Goal: Communication & Community: Connect with others

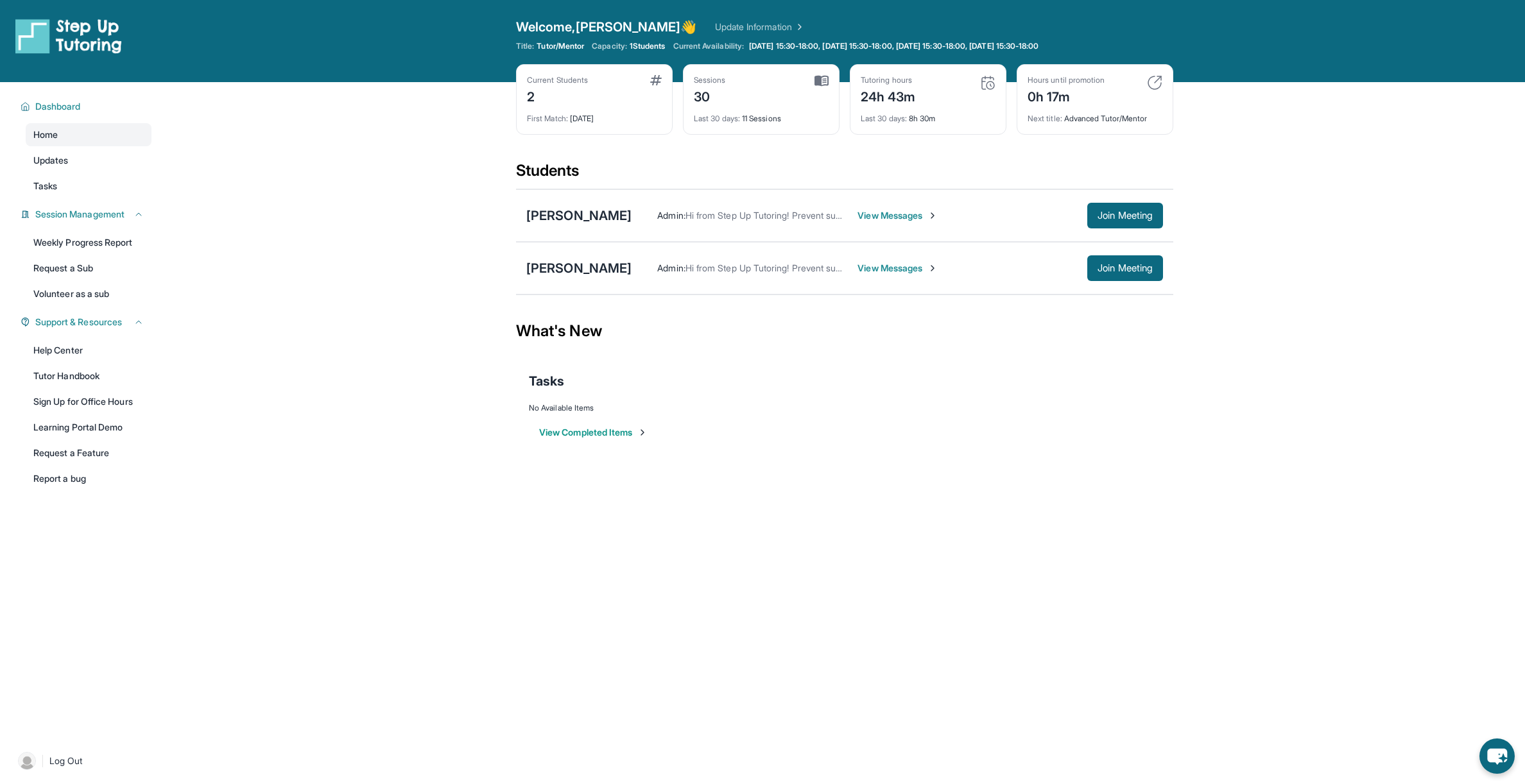
click at [1174, 607] on div "Open sidebar Welcome, [PERSON_NAME] 👋 Update Information Title: Tutor/Mentor Ca…" at bounding box center [762, 392] width 1525 height 784
drag, startPoint x: 1347, startPoint y: 459, endPoint x: 703, endPoint y: 195, distance: 696.0
click at [1346, 459] on main "Current Students 2 First Match : [DATE] Sessions 30 Last 30 days : 11 Sessions …" at bounding box center [844, 276] width 1360 height 387
click at [1127, 212] on span "Join Meeting" at bounding box center [1124, 216] width 55 height 8
click at [858, 215] on span "View Messages" at bounding box center [898, 215] width 80 height 13
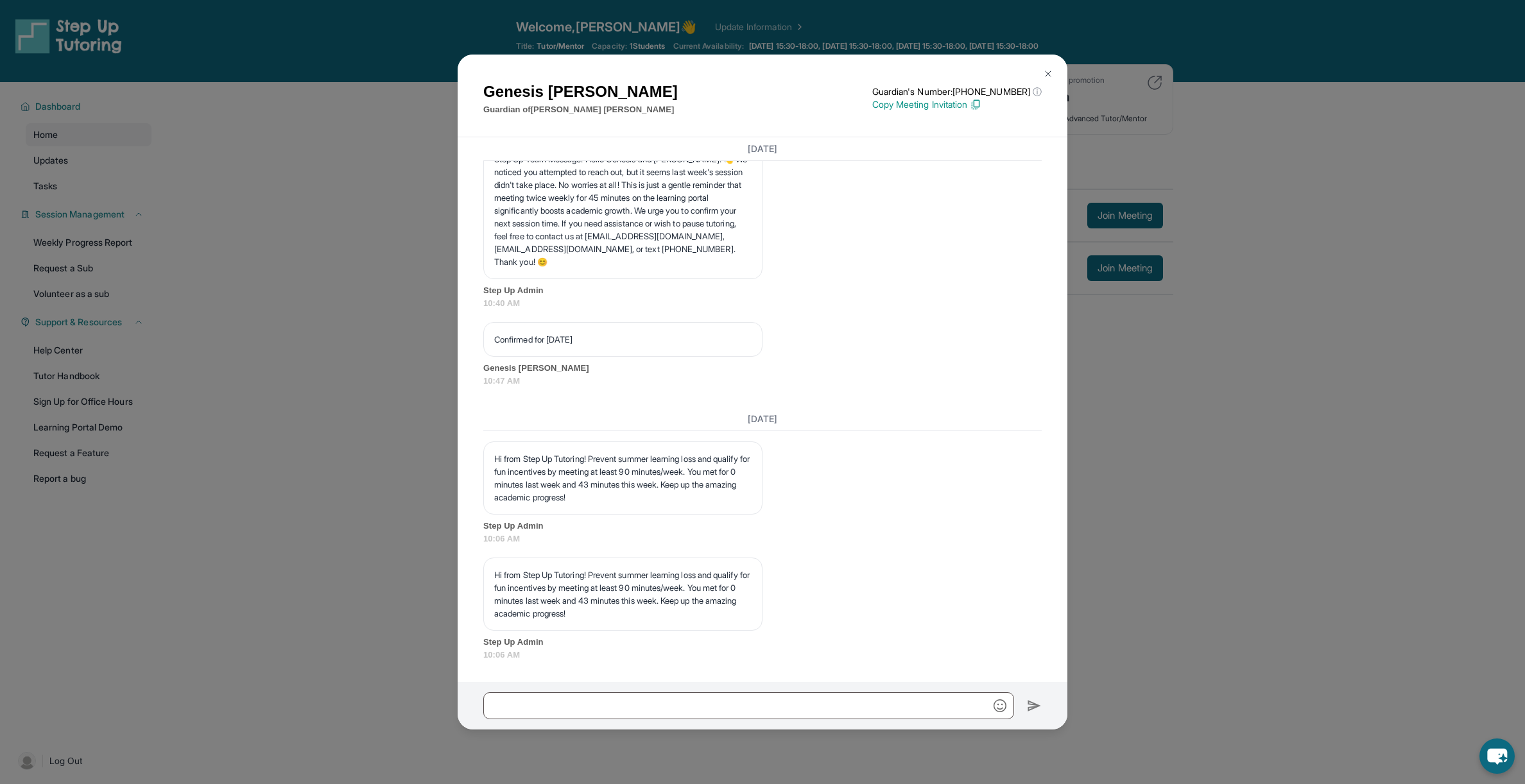
scroll to position [9335, 0]
click at [837, 700] on input "text" at bounding box center [748, 706] width 531 height 27
type input "**********"
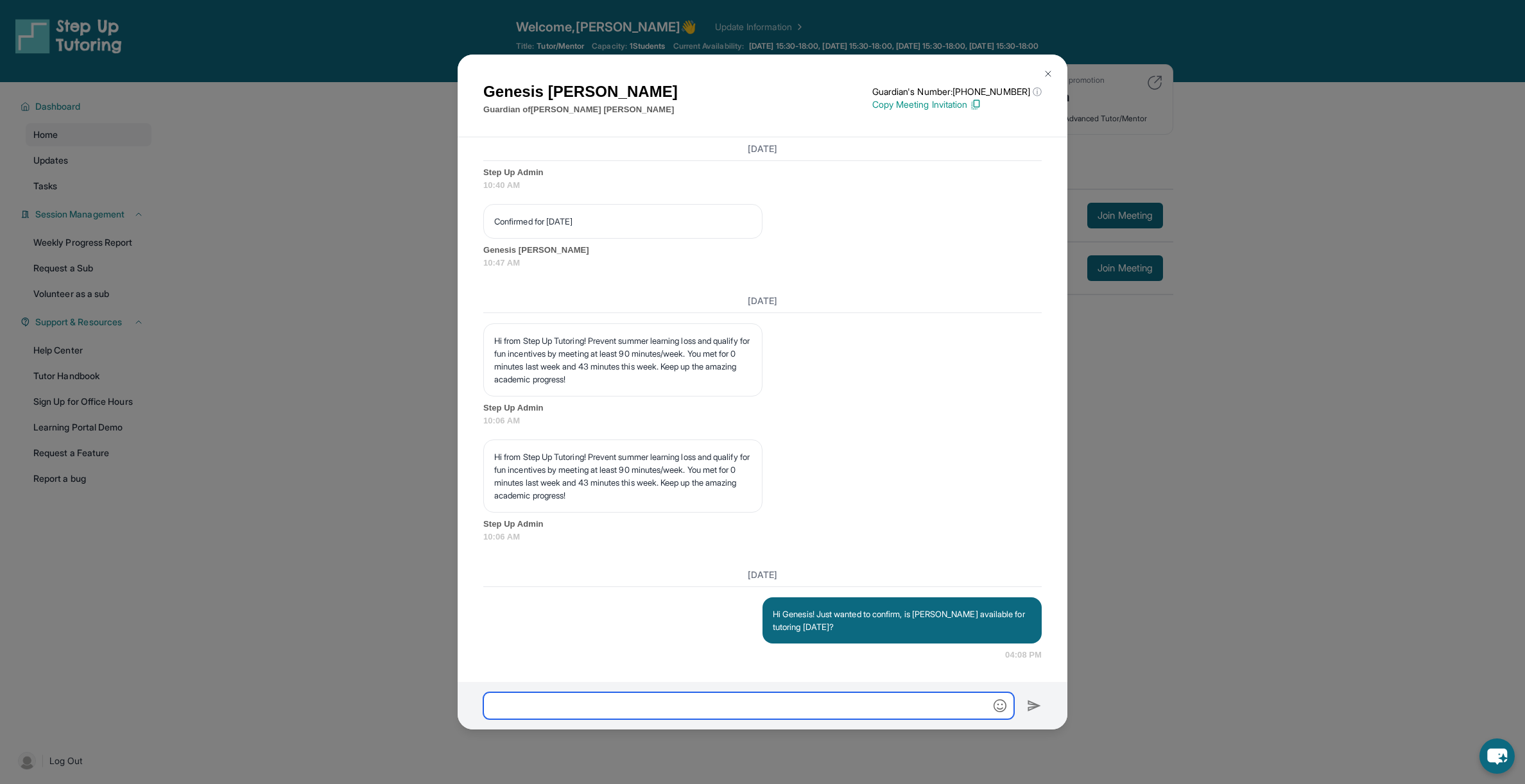
scroll to position [9454, 0]
drag, startPoint x: 1228, startPoint y: 280, endPoint x: 991, endPoint y: 261, distance: 237.8
click at [1227, 280] on div "Genesis [PERSON_NAME] Guardian of [PERSON_NAME] Guardian's Number: [PHONE_NUMBE…" at bounding box center [762, 392] width 1525 height 784
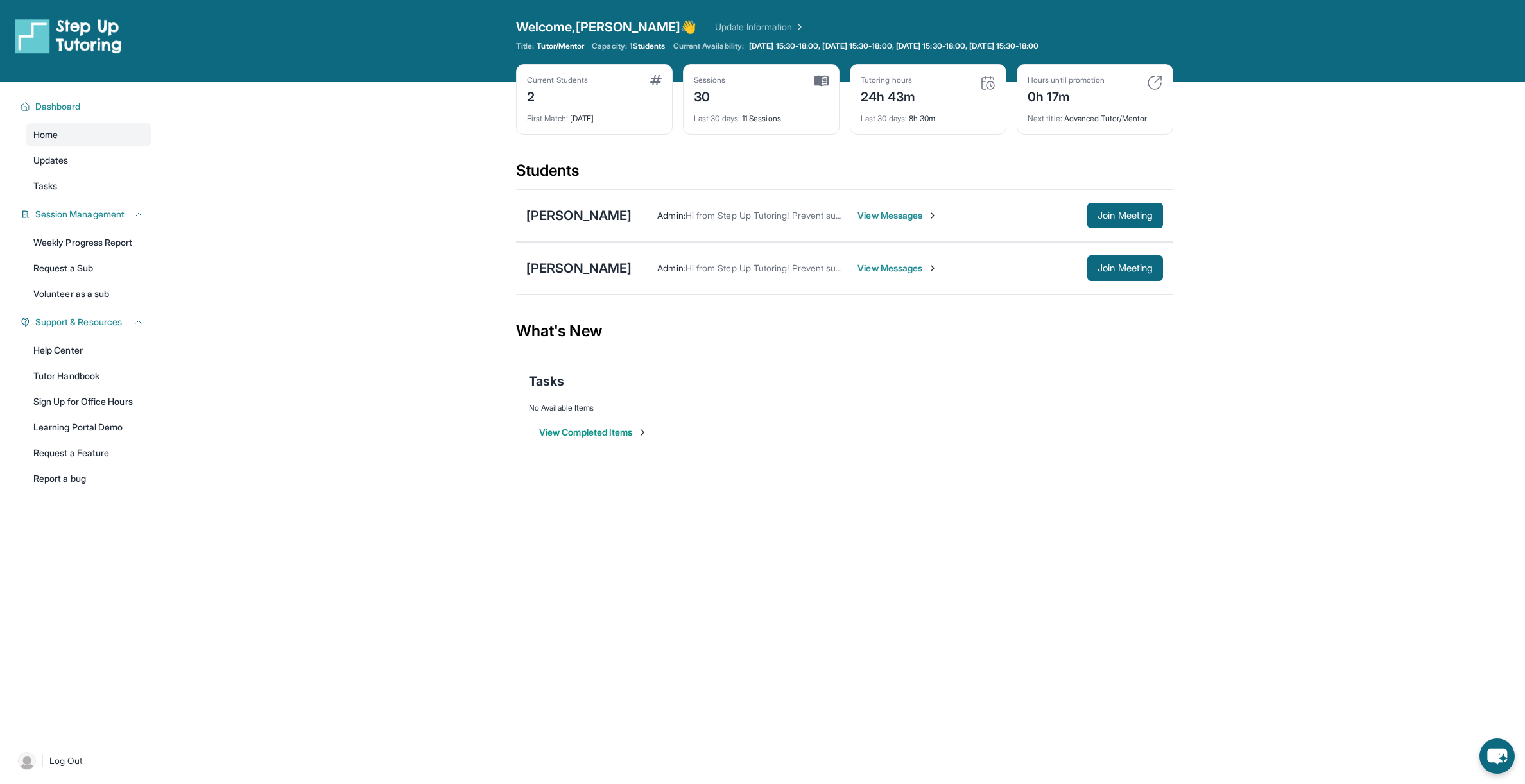
click at [892, 269] on span "View Messages" at bounding box center [898, 267] width 80 height 13
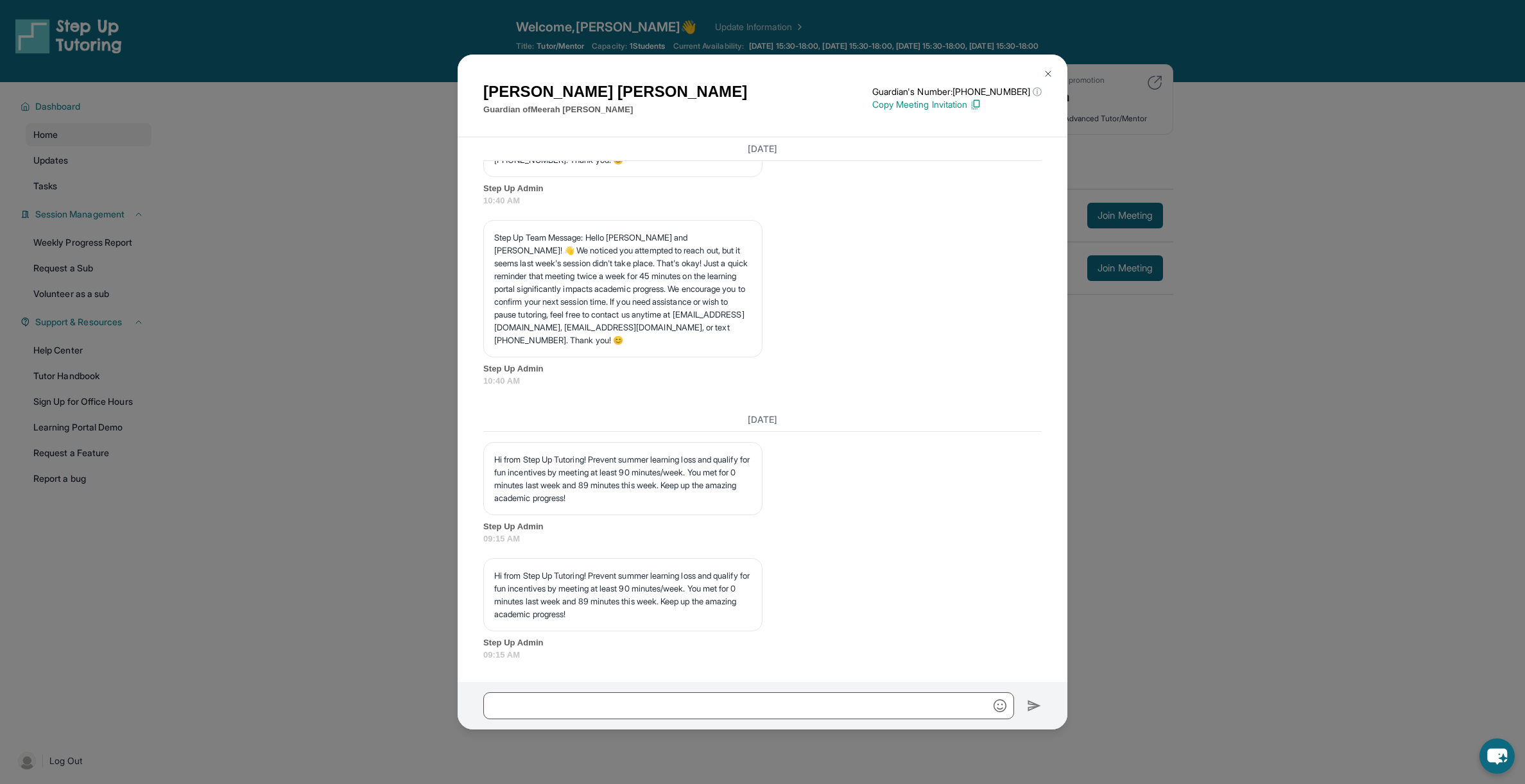
scroll to position [7723, 0]
click at [833, 704] on input "text" at bounding box center [748, 706] width 531 height 27
type input "**********"
click at [1030, 701] on img at bounding box center [1034, 706] width 15 height 15
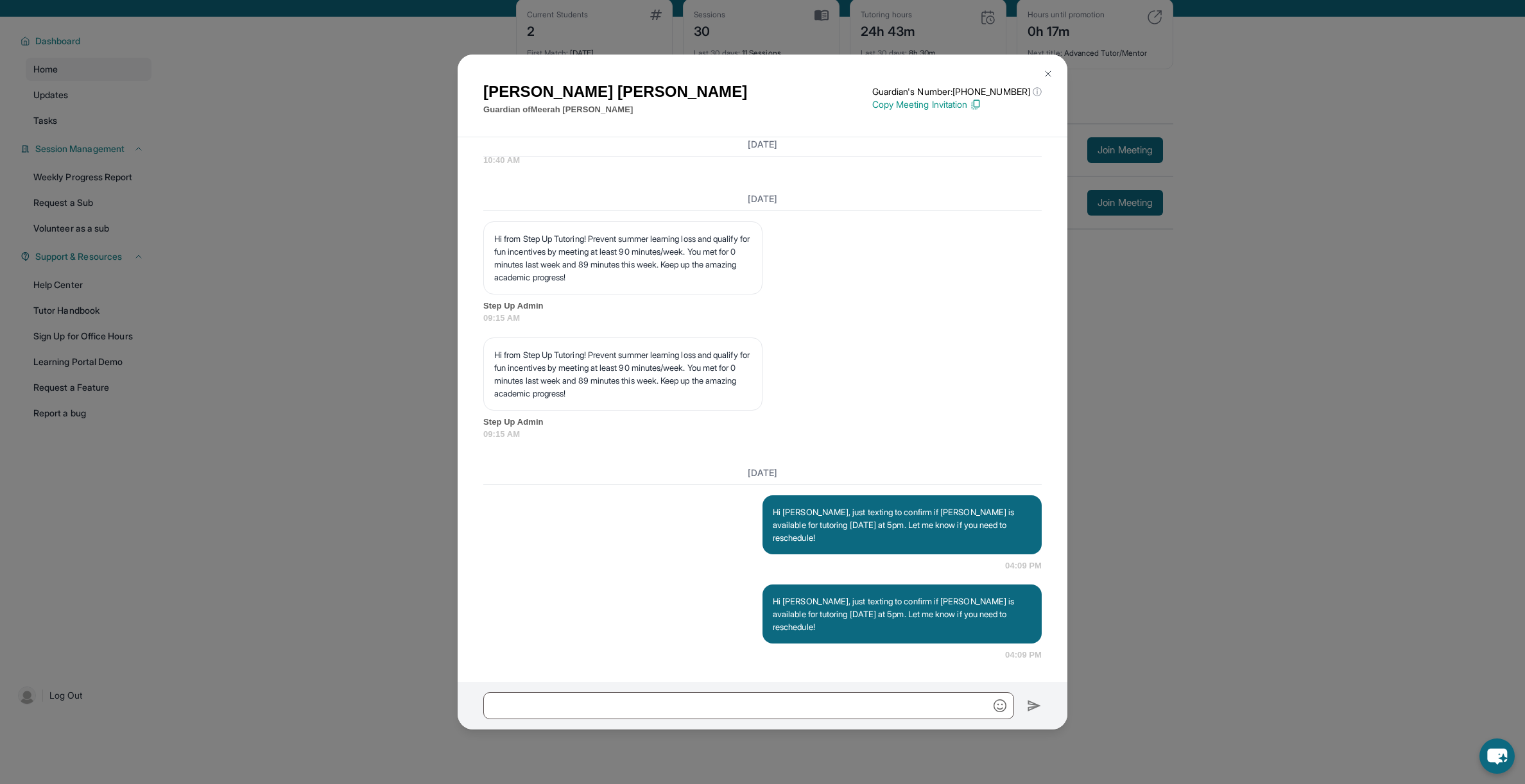
scroll to position [7765, 0]
drag, startPoint x: 1228, startPoint y: 322, endPoint x: 1103, endPoint y: 271, distance: 135.0
click at [1227, 322] on div "[PERSON_NAME] Guardian of [PERSON_NAME] Guardian's Number: [PHONE_NUMBER] ⓘ Thi…" at bounding box center [762, 392] width 1525 height 784
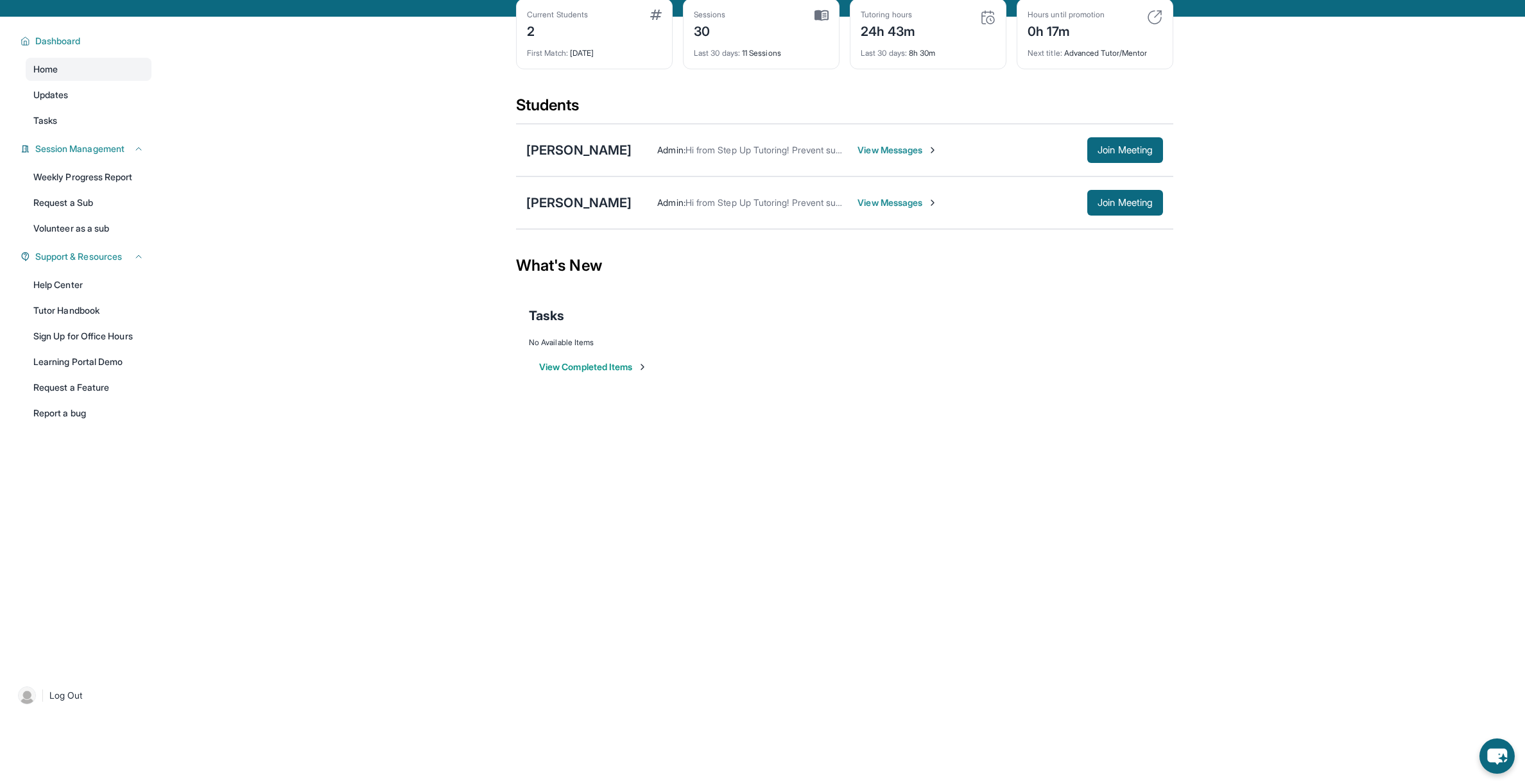
click at [878, 151] on span "View Messages" at bounding box center [898, 149] width 80 height 13
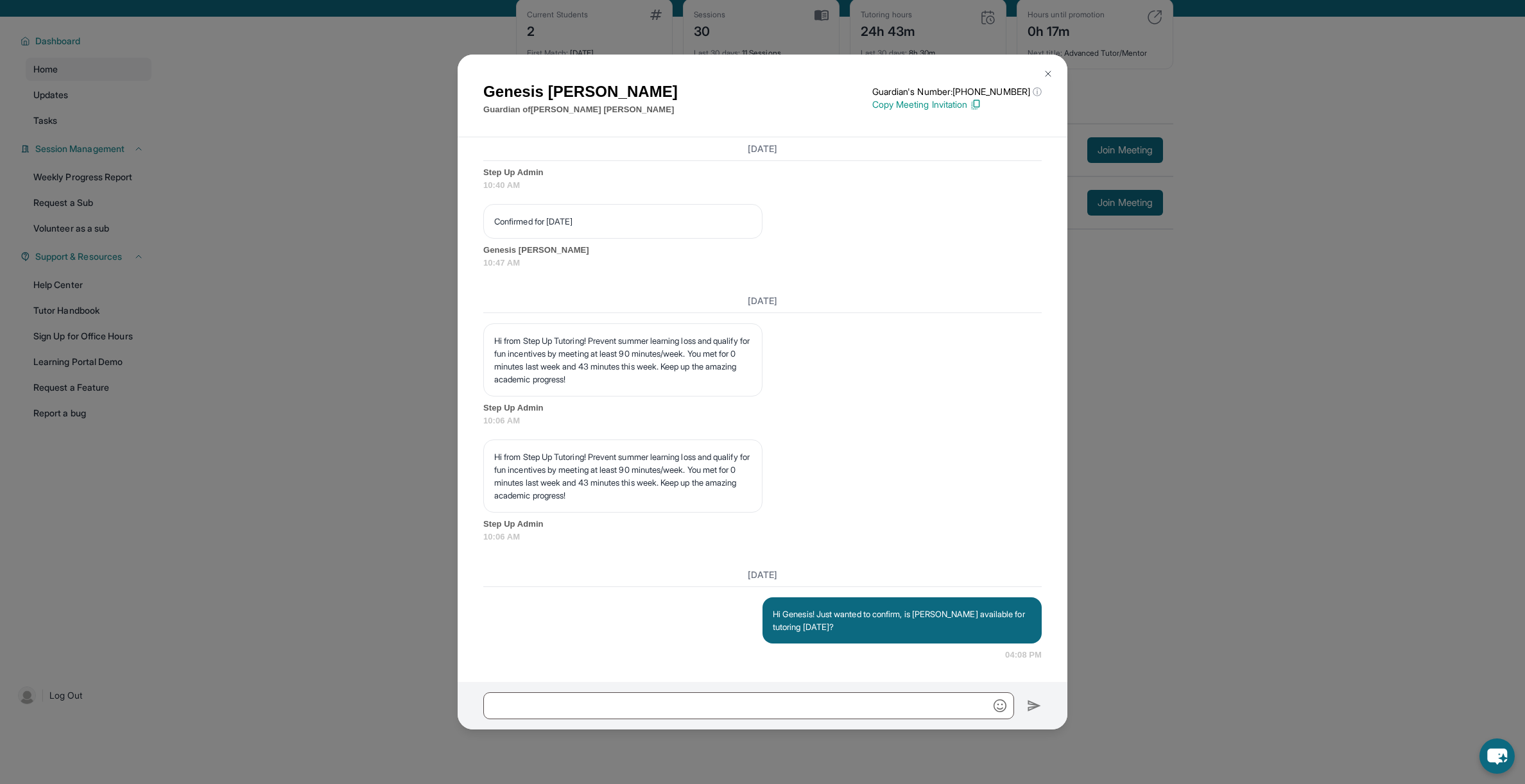
scroll to position [9454, 0]
click at [1230, 430] on div "Genesis [PERSON_NAME] Guardian of [PERSON_NAME] Guardian's Number: [PHONE_NUMBE…" at bounding box center [762, 392] width 1525 height 784
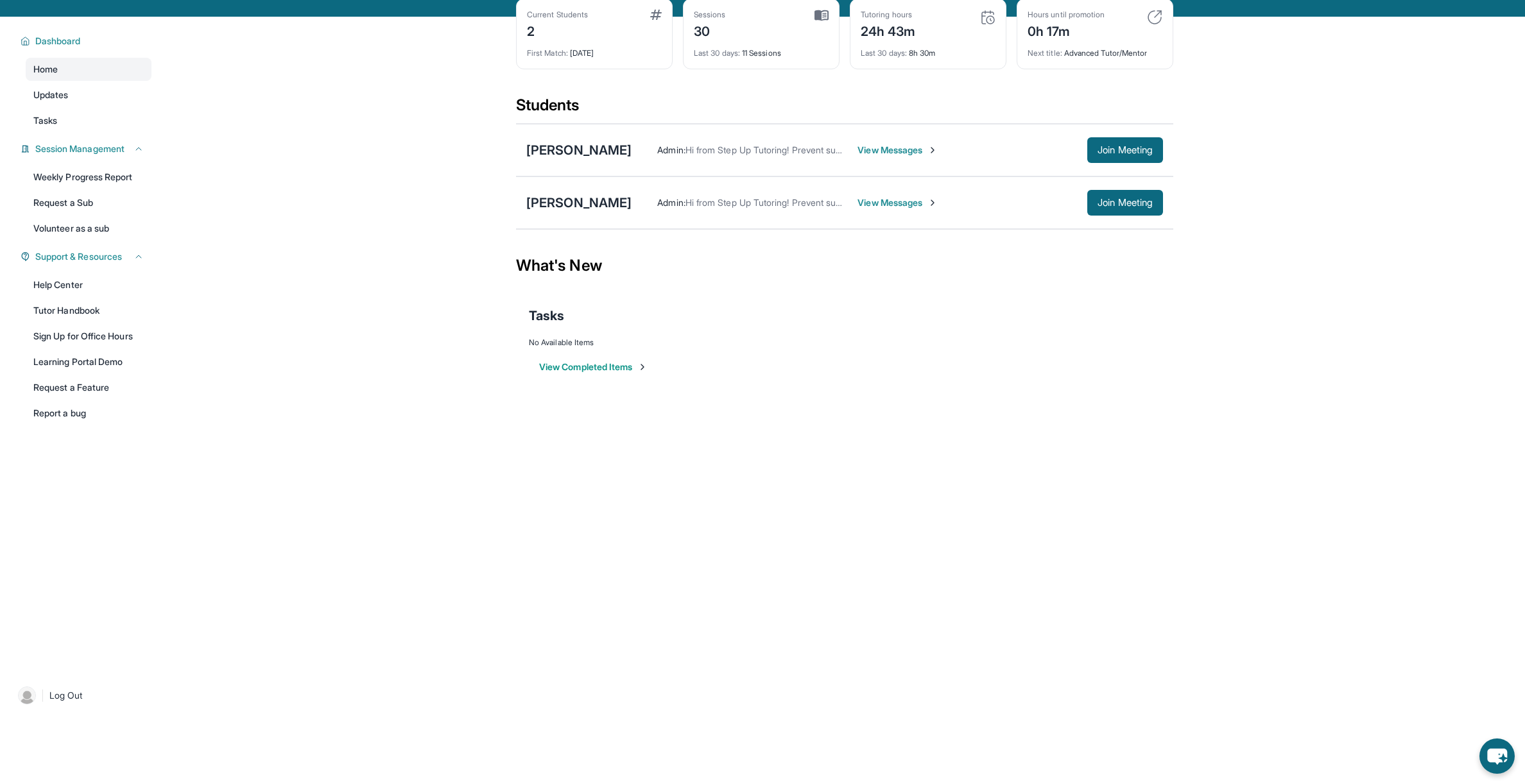
click at [872, 205] on span "View Messages" at bounding box center [898, 202] width 80 height 13
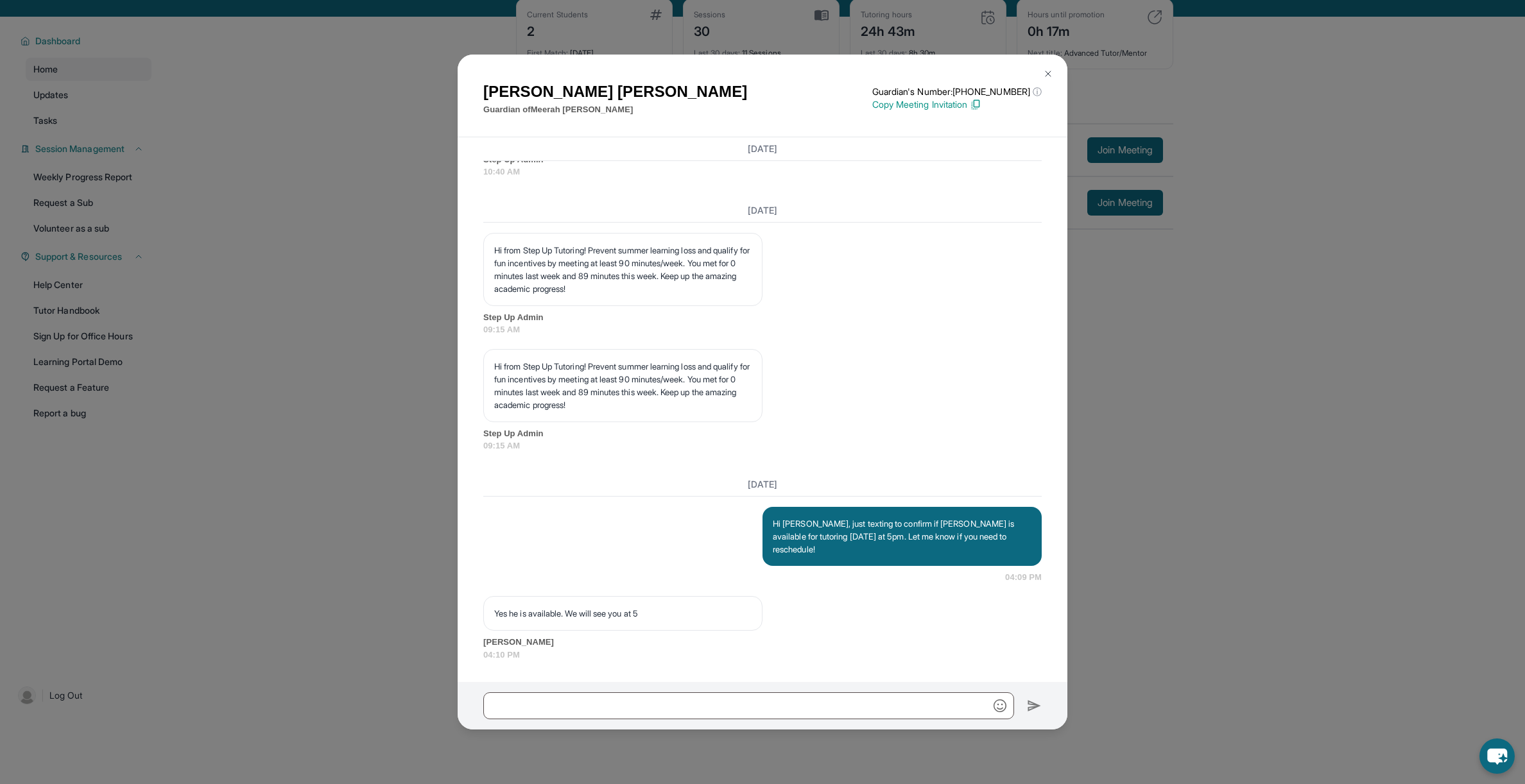
scroll to position [7919, 0]
click at [760, 712] on input "text" at bounding box center [748, 706] width 531 height 27
type input "**********"
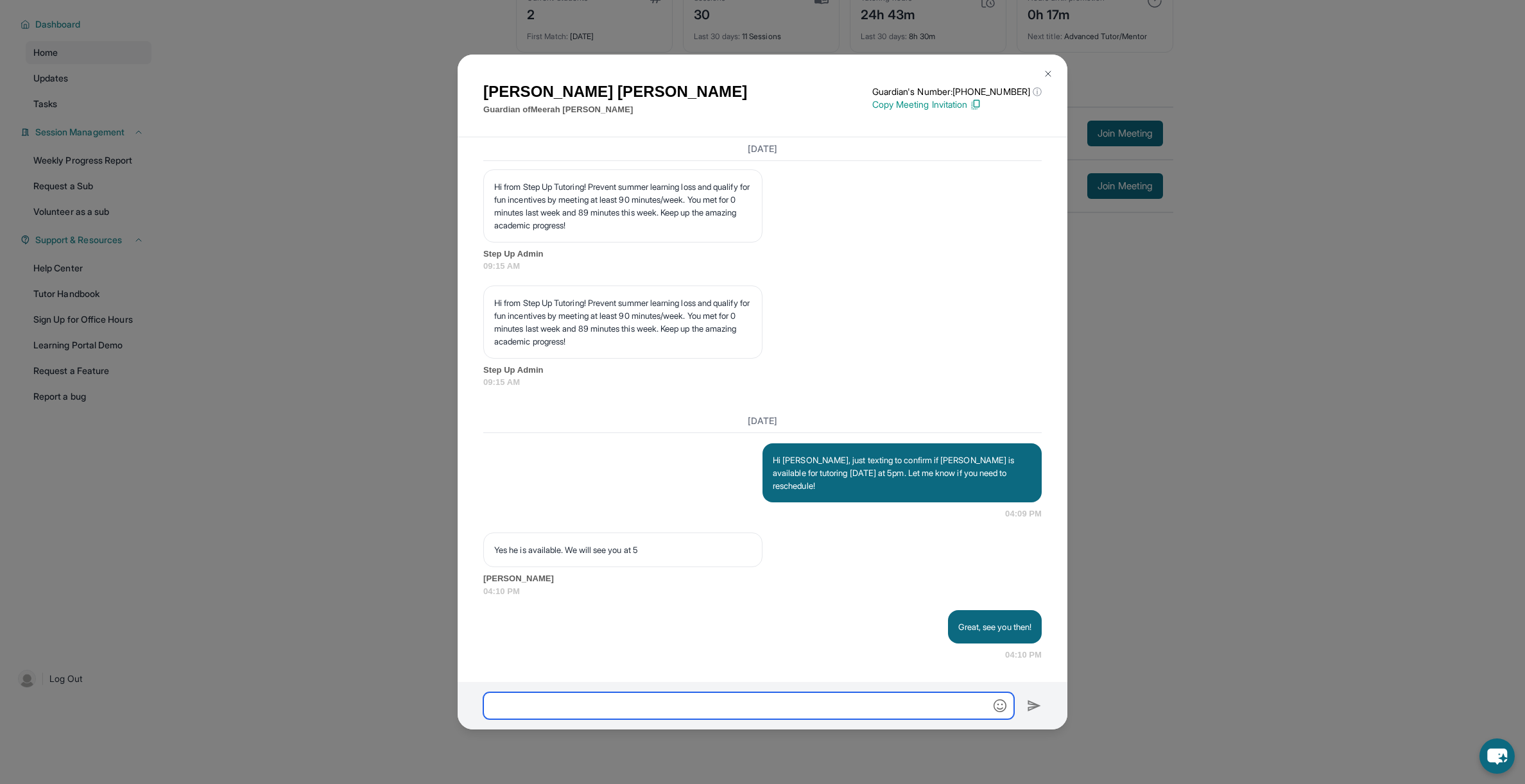
scroll to position [7983, 0]
click at [1217, 468] on div "[PERSON_NAME] Guardian of [PERSON_NAME] Guardian's Number: [PHONE_NUMBER] ⓘ Thi…" at bounding box center [762, 392] width 1525 height 784
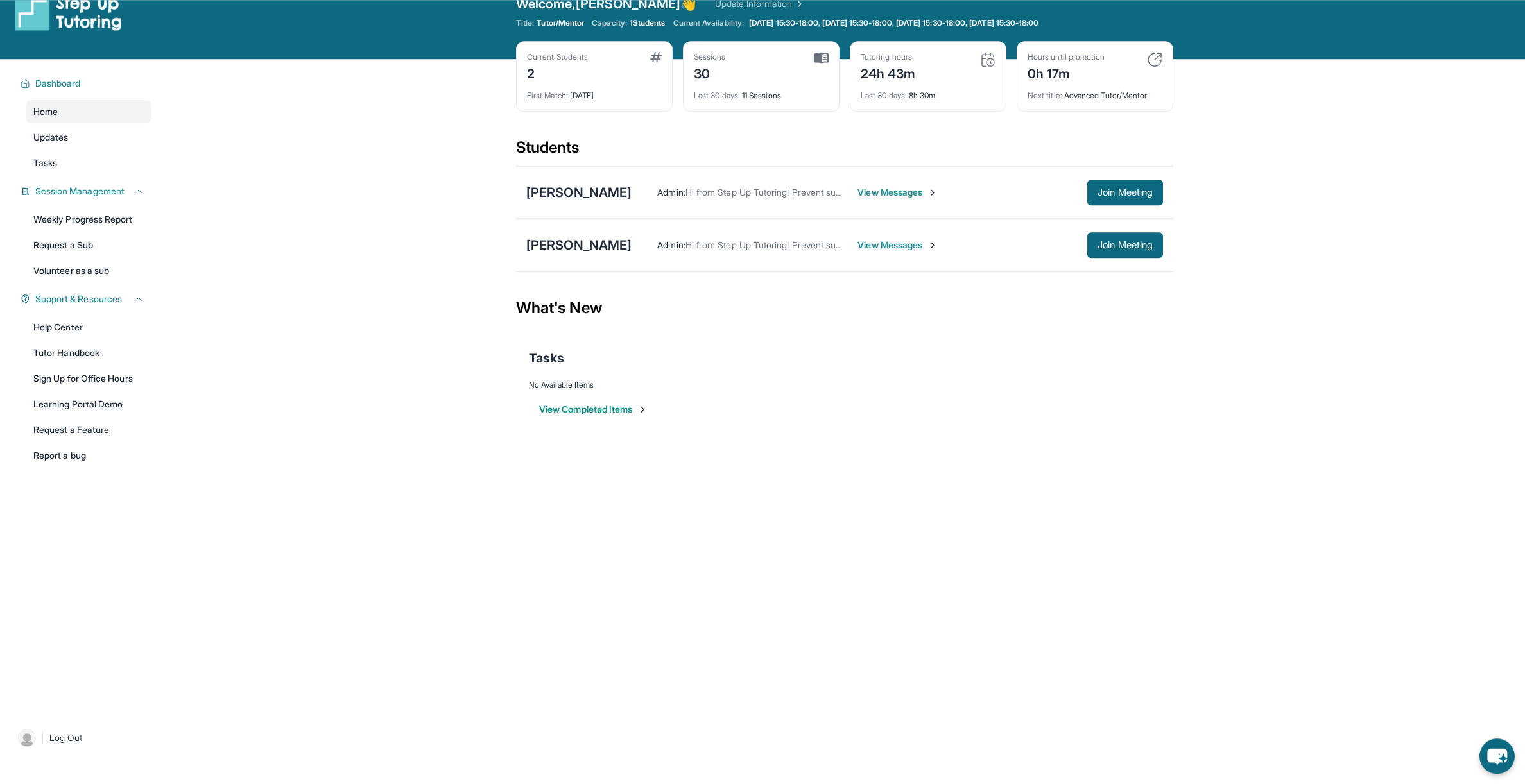
scroll to position [16, 0]
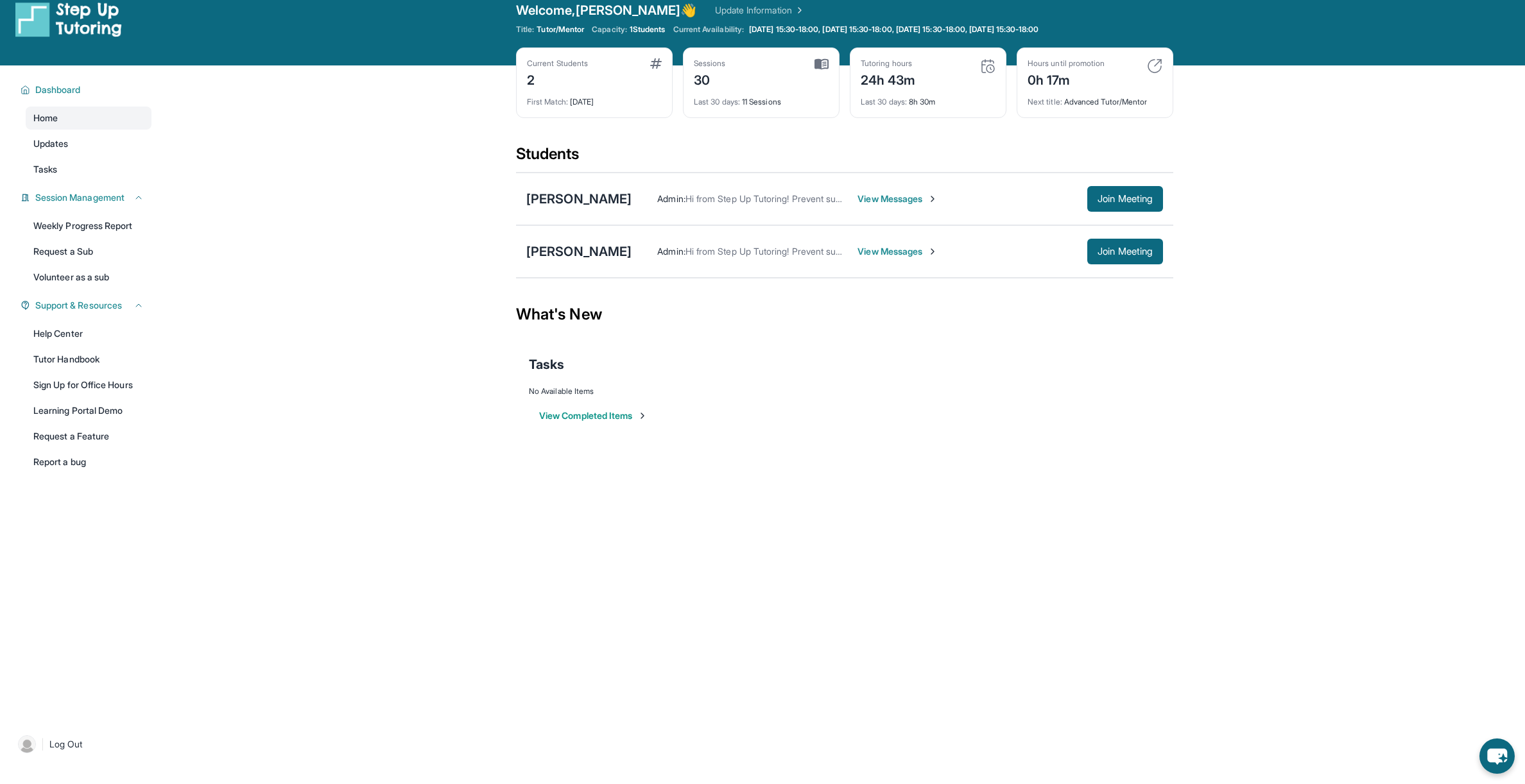
click at [872, 203] on span "View Messages" at bounding box center [898, 198] width 80 height 13
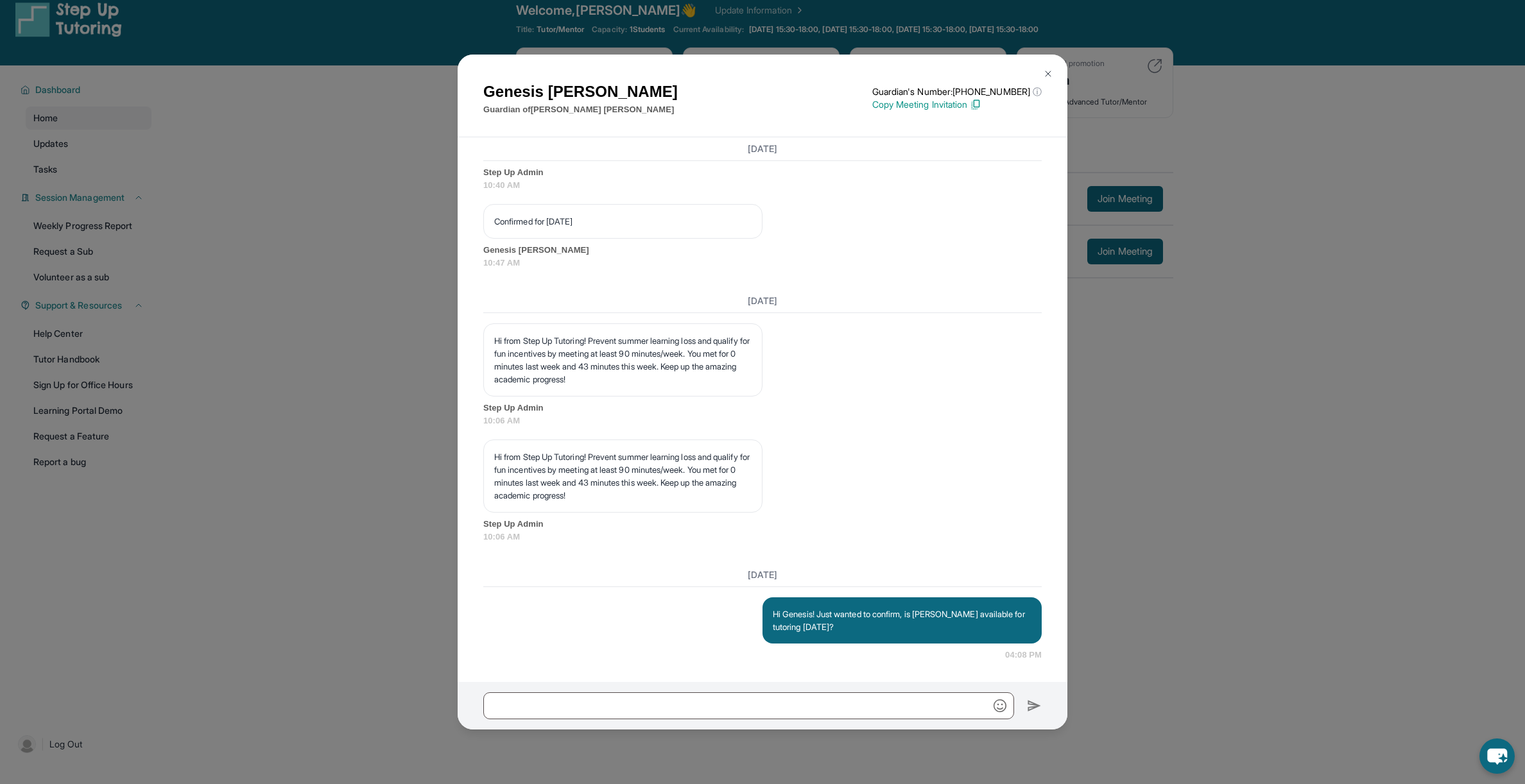
scroll to position [9454, 0]
click at [1238, 433] on div "Genesis [PERSON_NAME] Guardian of [PERSON_NAME] Guardian's Number: [PHONE_NUMBE…" at bounding box center [762, 392] width 1525 height 784
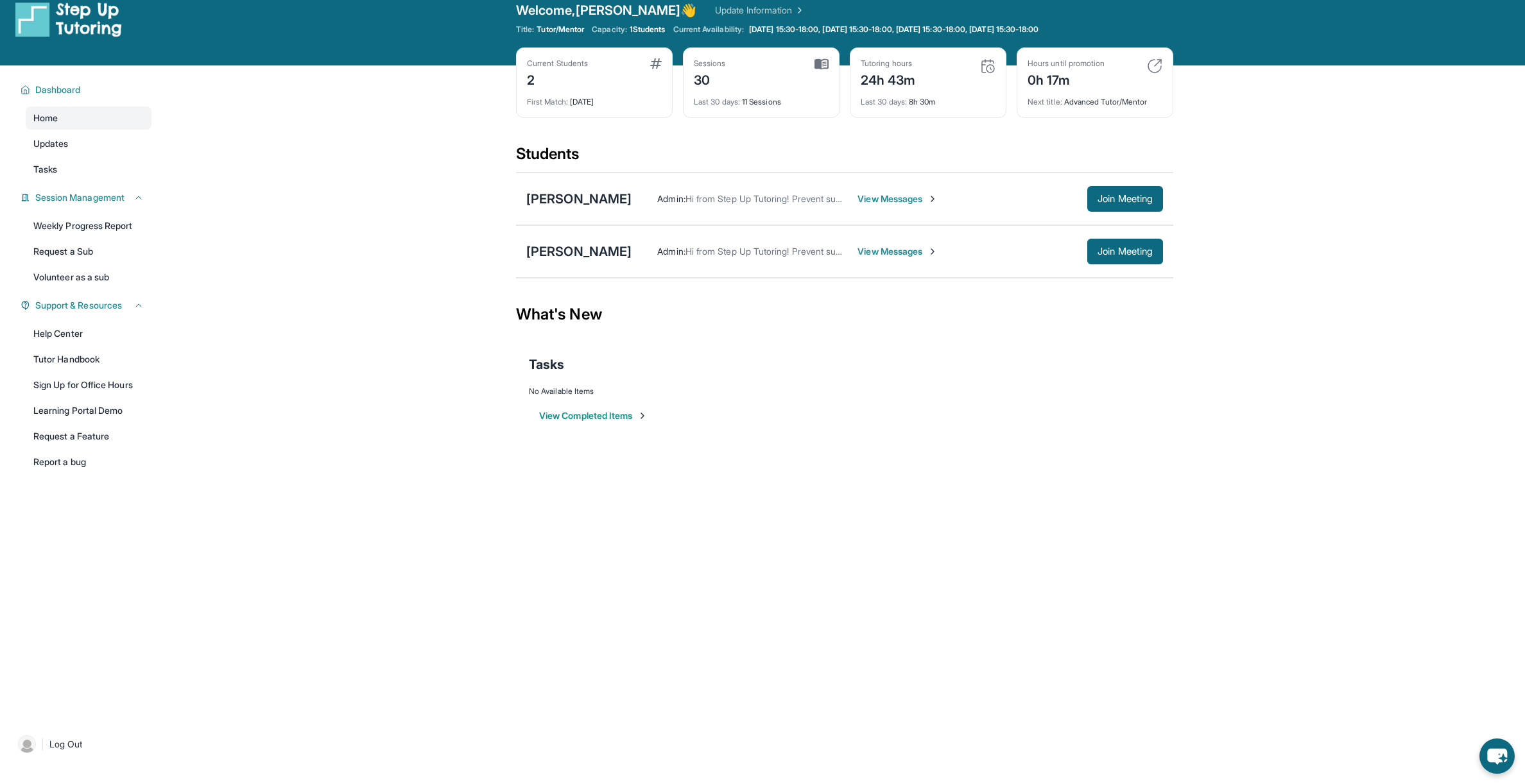
click at [870, 196] on span "View Messages" at bounding box center [898, 198] width 80 height 13
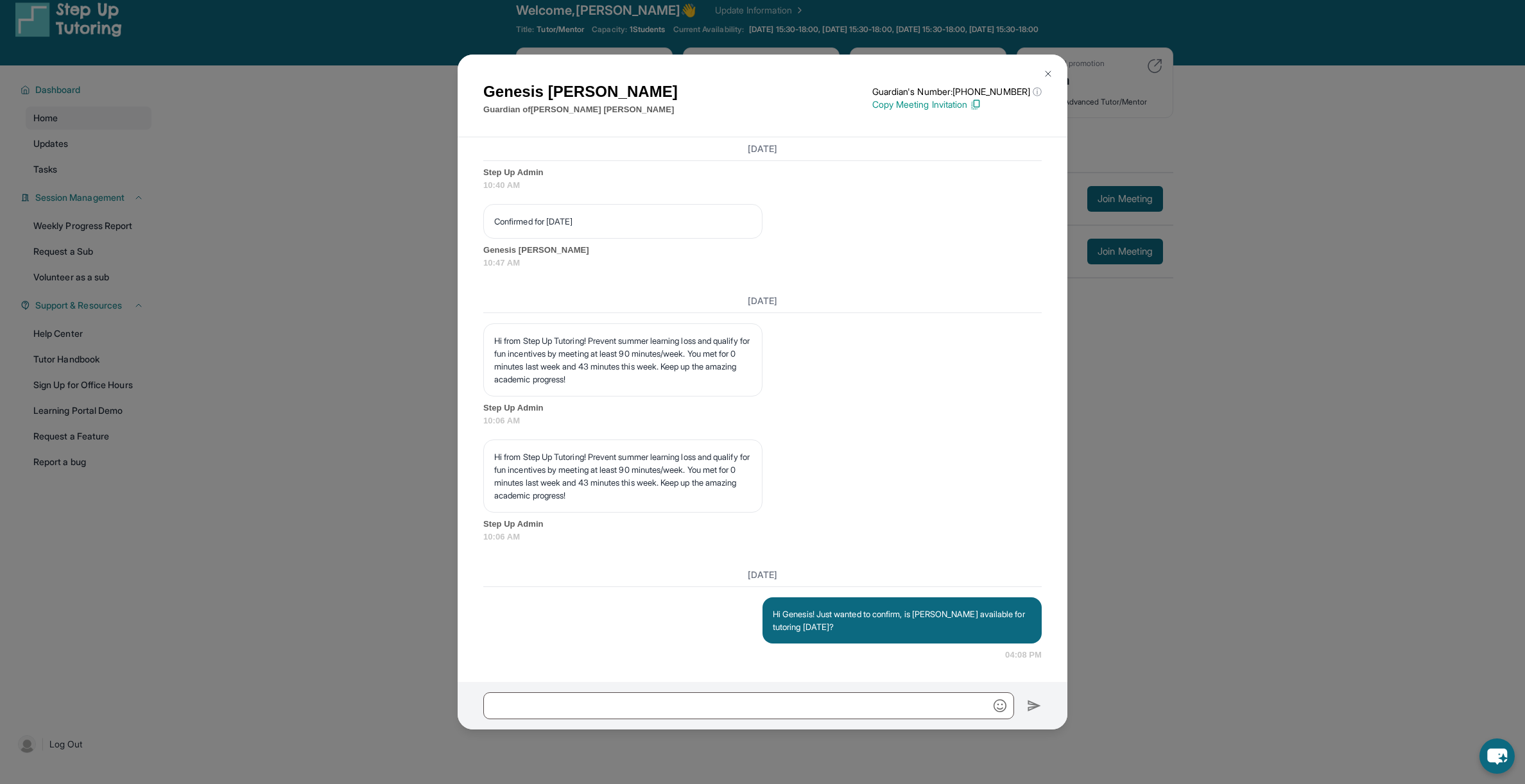
click at [1315, 364] on div "Genesis [PERSON_NAME] Guardian of [PERSON_NAME] Guardian's Number: [PHONE_NUMBE…" at bounding box center [762, 392] width 1525 height 784
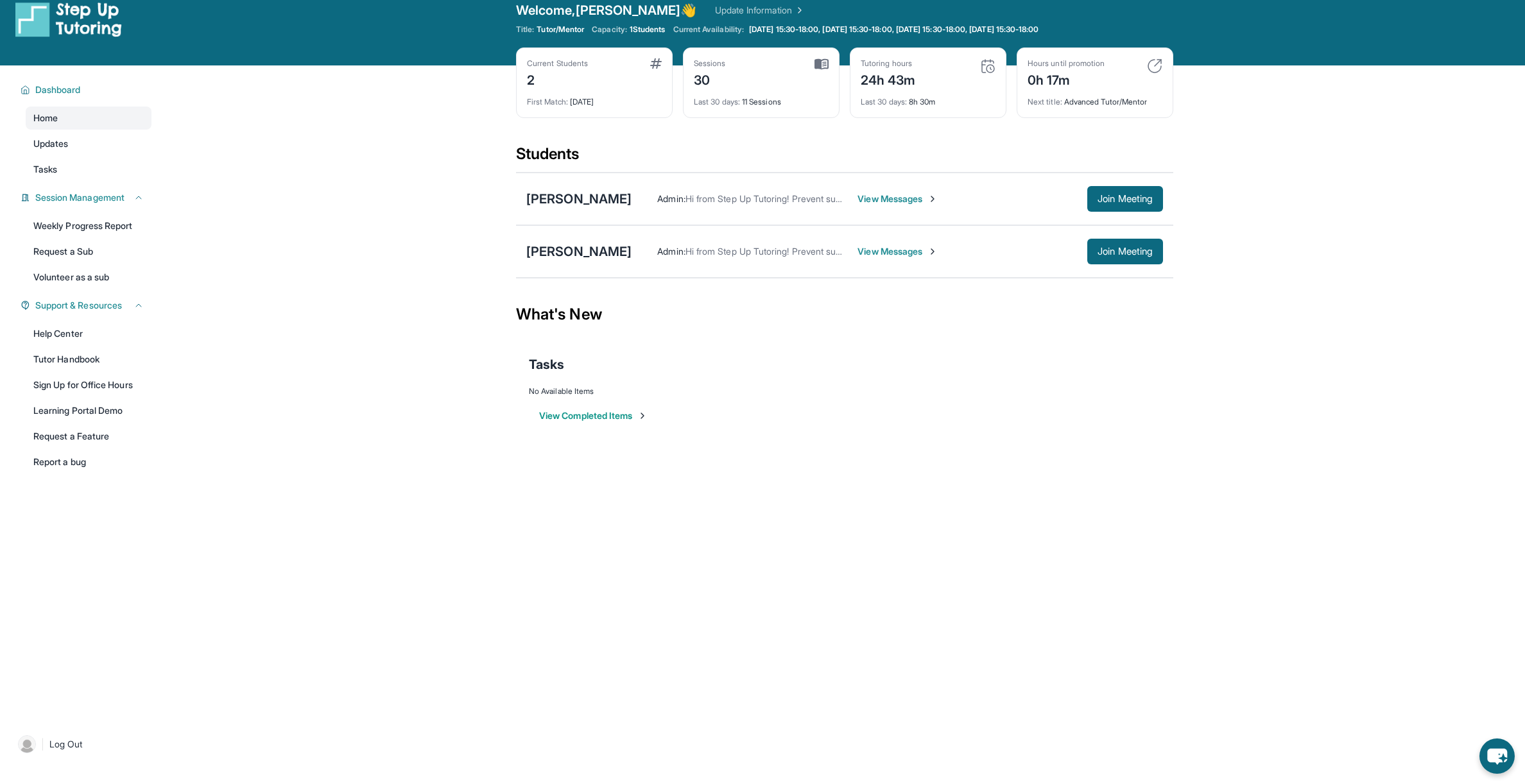
click at [915, 198] on span "View Messages" at bounding box center [898, 198] width 80 height 13
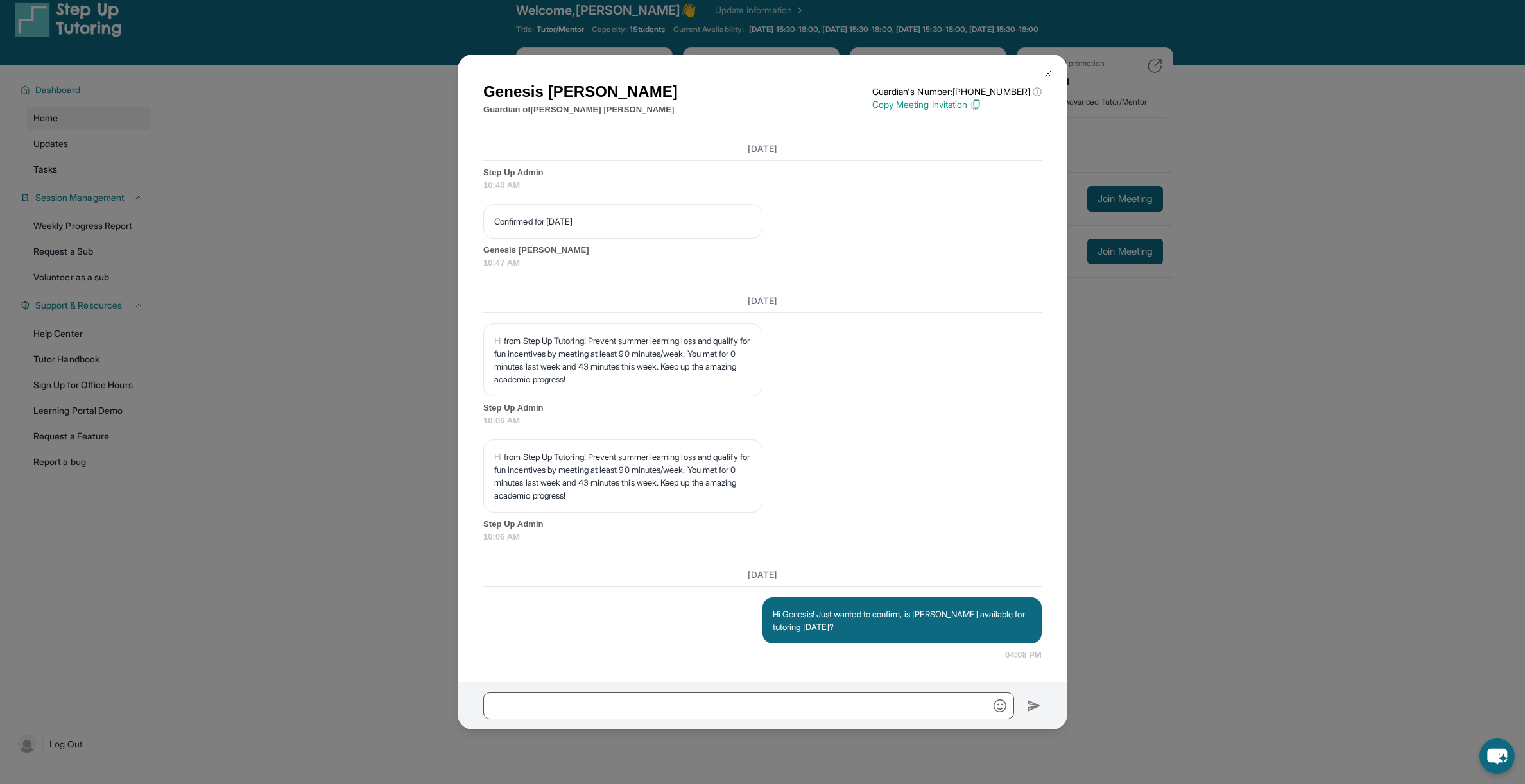
click at [1246, 308] on div "Genesis [PERSON_NAME] Guardian of [PERSON_NAME] Guardian's Number: [PHONE_NUMBE…" at bounding box center [762, 392] width 1525 height 784
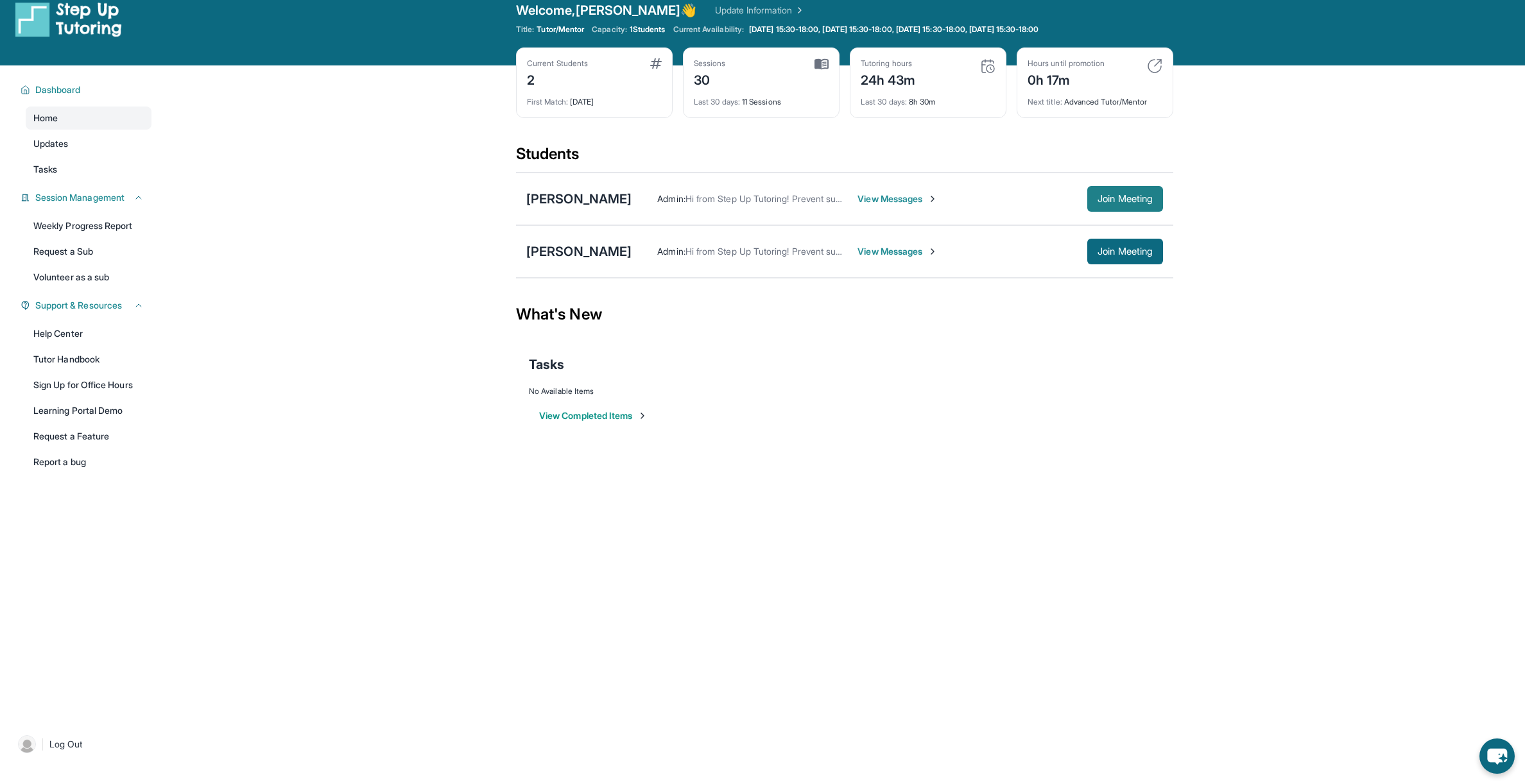
click at [1110, 202] on span "Join Meeting" at bounding box center [1124, 199] width 55 height 8
click at [1318, 267] on main "Current Students 2 First Match : [DATE] Sessions 30 Last 30 days : 11 Sessions …" at bounding box center [844, 259] width 1360 height 387
